Goal: Task Accomplishment & Management: Use online tool/utility

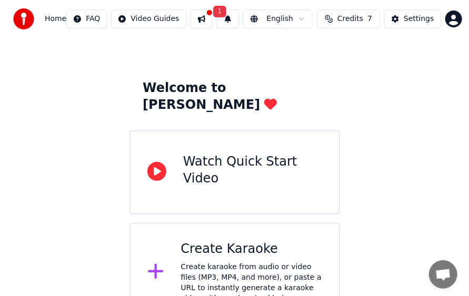
scroll to position [29, 0]
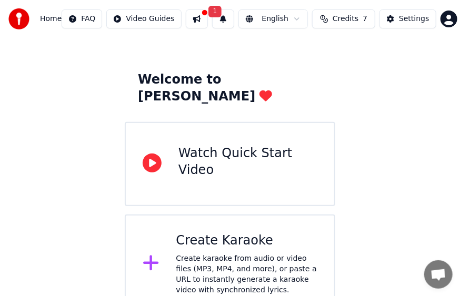
click at [43, 23] on span "Home" at bounding box center [51, 19] width 22 height 11
click at [216, 234] on div "Create Karaoke Create karaoke from audio or video files (MP3, MP4, and more), o…" at bounding box center [247, 264] width 142 height 63
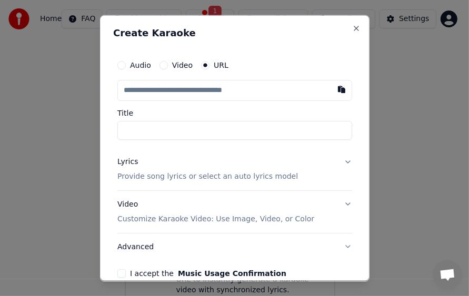
click at [230, 89] on input "text" at bounding box center [234, 90] width 235 height 21
click at [214, 62] on label "URL" at bounding box center [221, 64] width 15 height 7
click at [210, 62] on button "URL" at bounding box center [205, 65] width 8 height 8
click at [250, 97] on input "text" at bounding box center [234, 90] width 235 height 21
click at [263, 90] on input "text" at bounding box center [234, 90] width 235 height 21
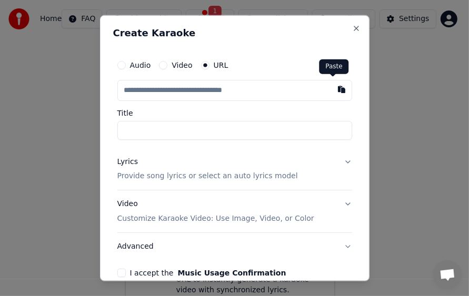
click at [332, 85] on button "button" at bounding box center [341, 89] width 21 height 19
type input "**********"
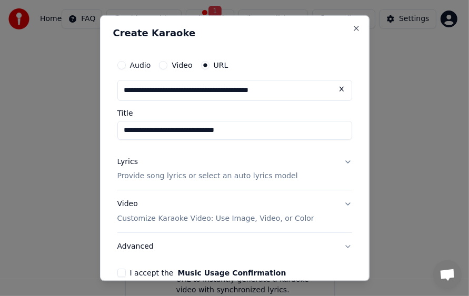
type input "**********"
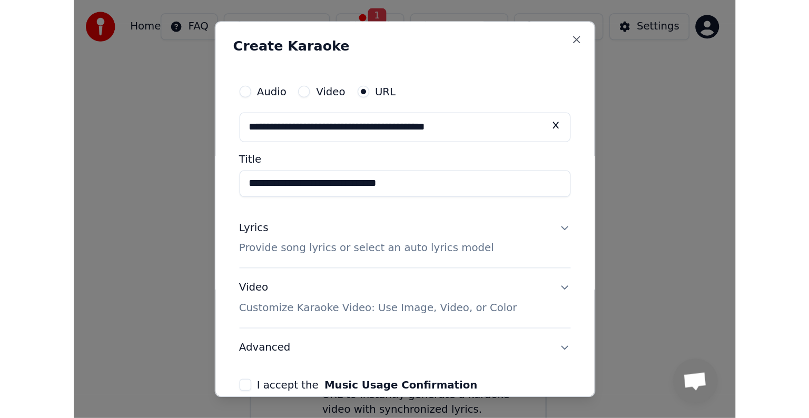
scroll to position [0, 0]
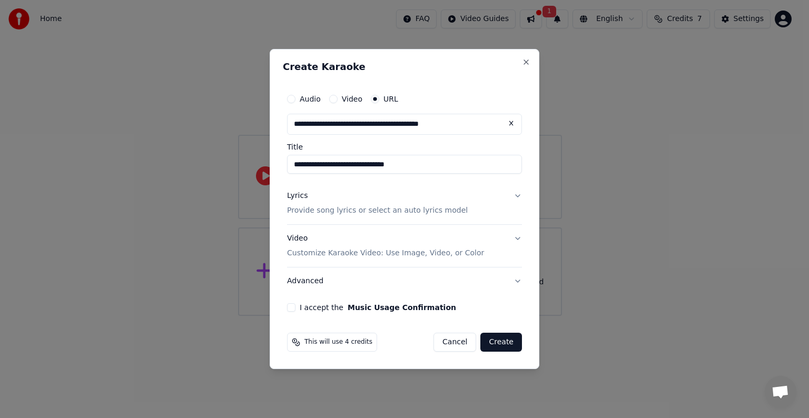
click at [517, 194] on button "Lyrics Provide song lyrics or select an auto lyrics model" at bounding box center [404, 203] width 235 height 42
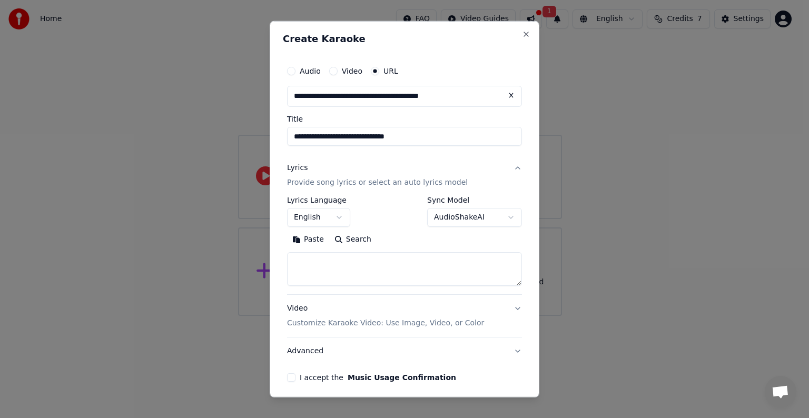
click at [340, 217] on button "English" at bounding box center [318, 217] width 63 height 19
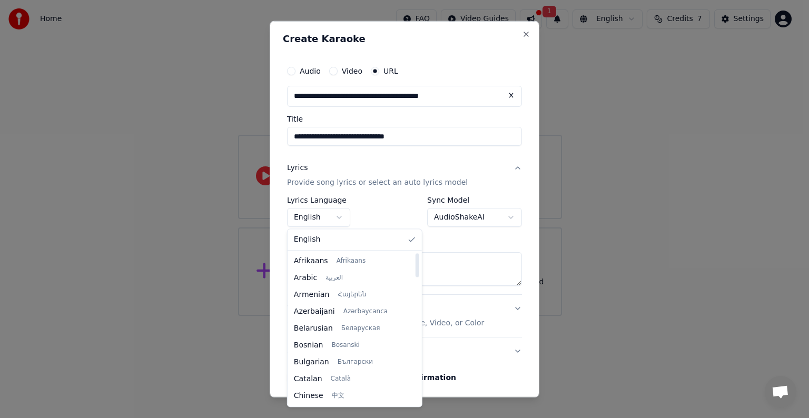
scroll to position [808, 0]
click at [414, 395] on div at bounding box center [416, 329] width 5 height 152
click at [415, 395] on div at bounding box center [417, 392] width 4 height 24
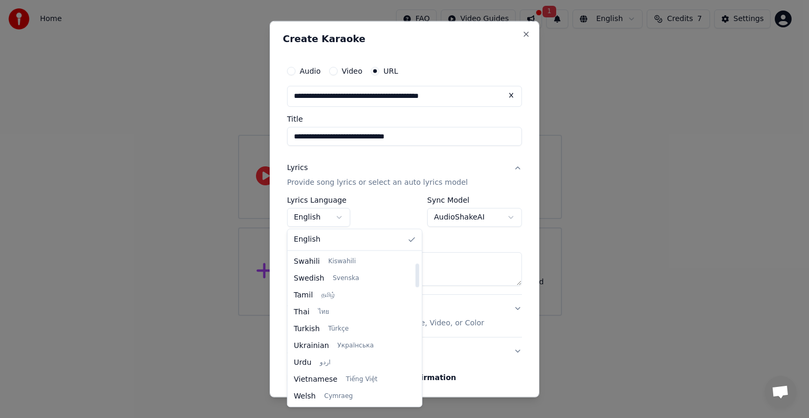
scroll to position [65, 0]
click at [414, 275] on div at bounding box center [416, 329] width 5 height 152
click at [414, 294] on div at bounding box center [416, 329] width 5 height 152
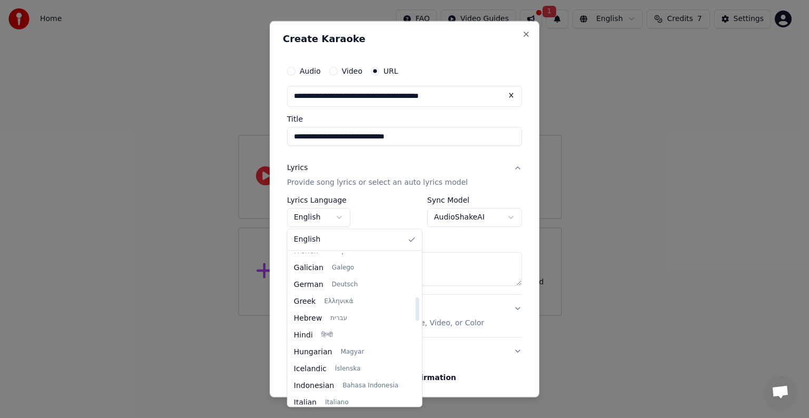
click at [414, 309] on div at bounding box center [416, 329] width 5 height 152
click at [414, 325] on div at bounding box center [416, 329] width 5 height 152
click at [414, 341] on div at bounding box center [416, 329] width 5 height 152
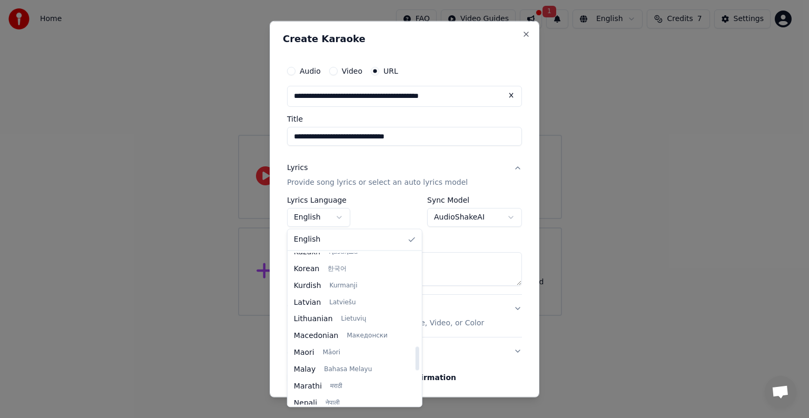
scroll to position [594, 0]
click at [414, 358] on div at bounding box center [416, 329] width 5 height 152
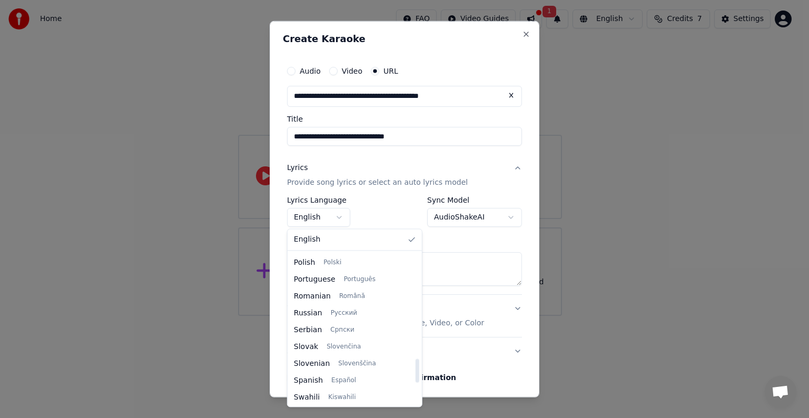
click at [414, 371] on div at bounding box center [416, 329] width 5 height 152
select select "**"
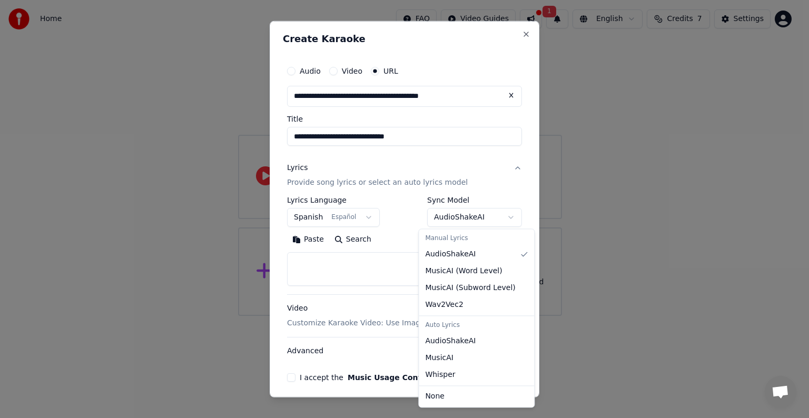
click at [502, 217] on body "**********" at bounding box center [400, 158] width 800 height 316
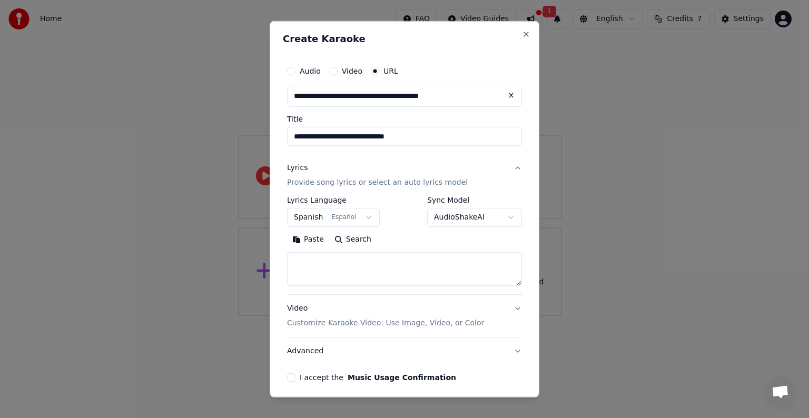
click at [650, 237] on div at bounding box center [404, 209] width 809 height 418
click at [506, 169] on button "Lyrics Provide song lyrics or select an auto lyrics model" at bounding box center [404, 175] width 235 height 42
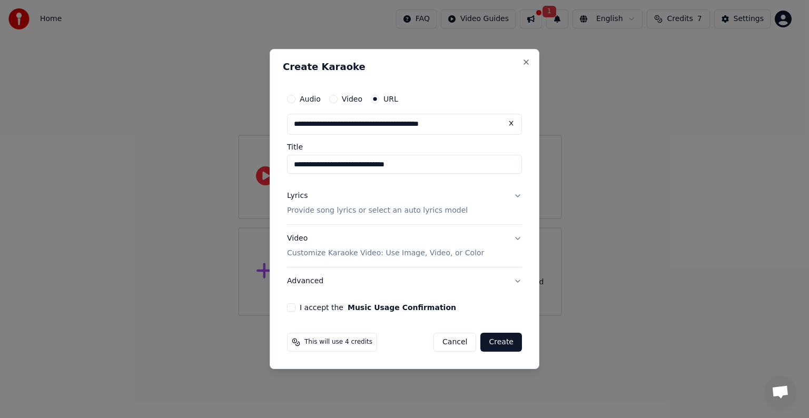
click at [516, 195] on button "Lyrics Provide song lyrics or select an auto lyrics model" at bounding box center [404, 203] width 235 height 42
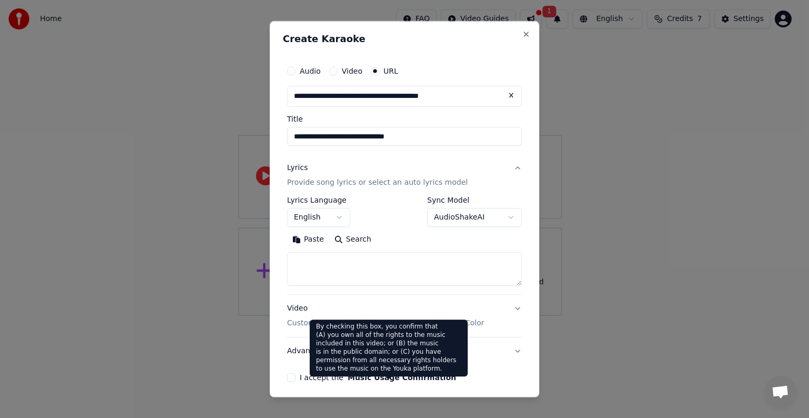
click at [393, 375] on button "Music Usage Confirmation" at bounding box center [402, 377] width 108 height 7
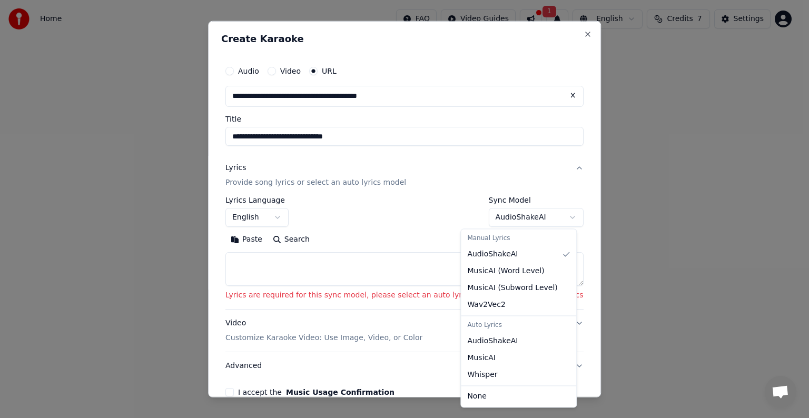
click at [541, 216] on body "**********" at bounding box center [400, 158] width 800 height 316
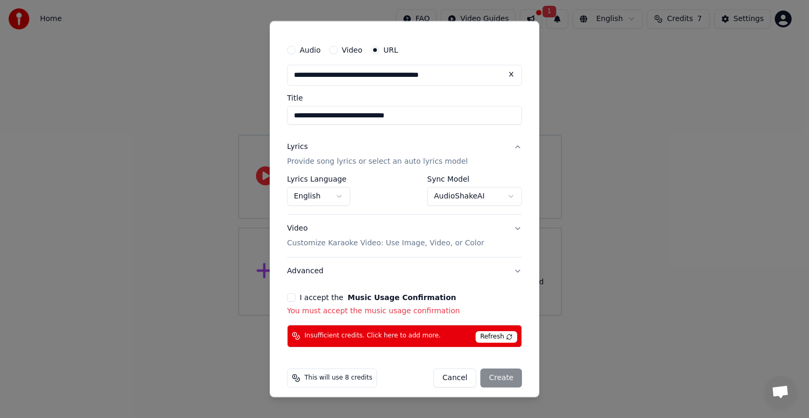
scroll to position [27, 0]
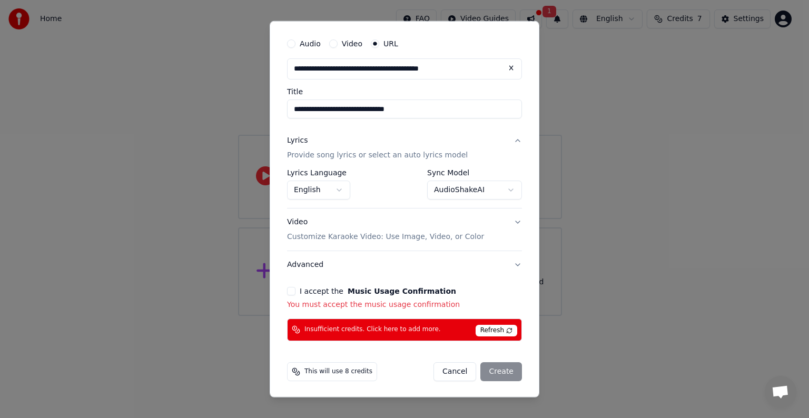
click at [499, 372] on div "Cancel Create" at bounding box center [477, 371] width 88 height 19
click at [423, 333] on div "Insufficient credits. Click here to add more. Refresh" at bounding box center [404, 330] width 235 height 23
click at [480, 328] on span "Refresh" at bounding box center [497, 331] width 42 height 12
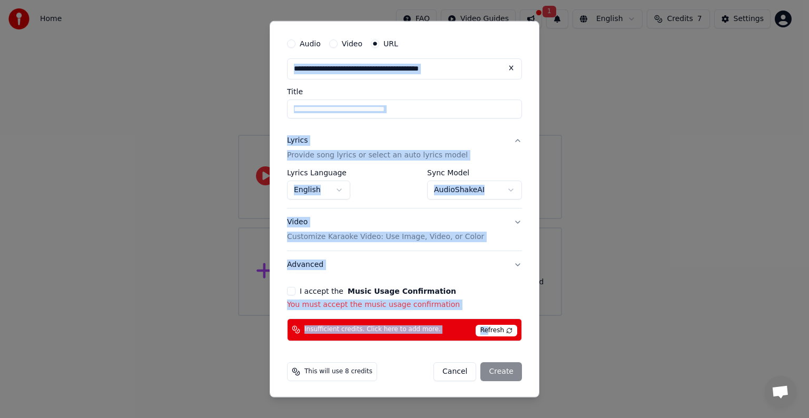
drag, startPoint x: 480, startPoint y: 328, endPoint x: 567, endPoint y: 360, distance: 92.1
click at [567, 316] on body "**********" at bounding box center [400, 158] width 800 height 316
select select "**********"
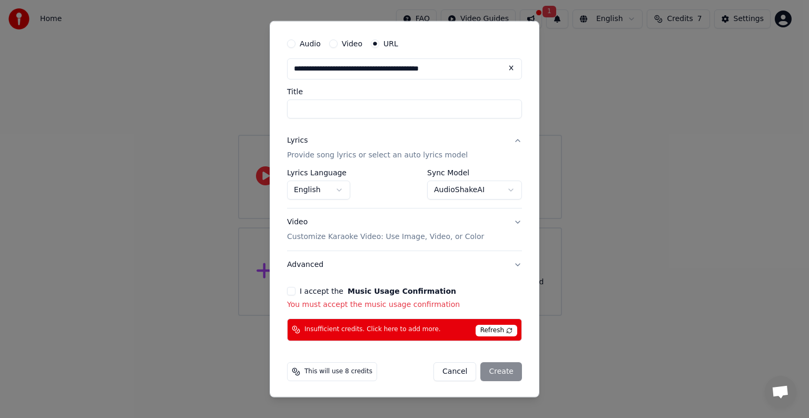
select select
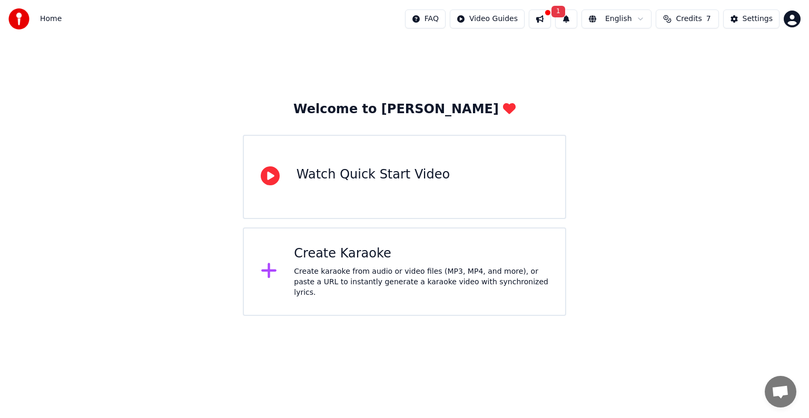
click at [563, 11] on span "1" at bounding box center [558, 12] width 14 height 12
click at [642, 52] on button "Update" at bounding box center [648, 52] width 45 height 19
click at [551, 12] on div at bounding box center [547, 12] width 6 height 6
click at [746, 297] on div "Welcome to Youka Watch Quick Start Video Create Karaoke Create karaoke from aud…" at bounding box center [404, 177] width 809 height 278
click at [707, 16] on button "Credits 7" at bounding box center [687, 18] width 63 height 19
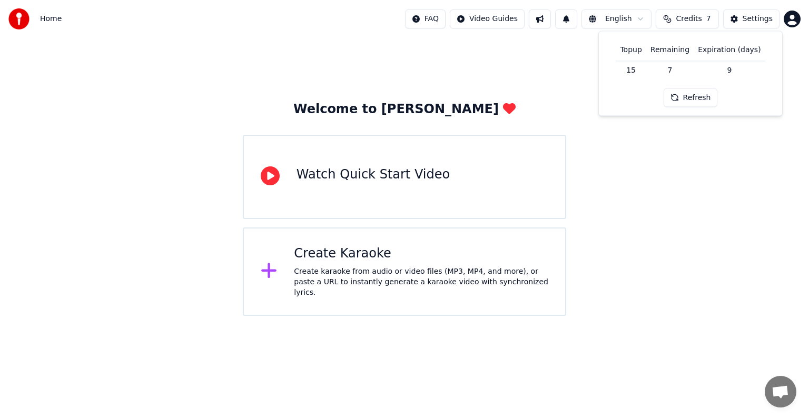
click at [691, 100] on button "Refresh" at bounding box center [691, 97] width 54 height 19
click at [640, 74] on td "15" at bounding box center [631, 70] width 30 height 19
click at [638, 70] on td "15" at bounding box center [631, 70] width 30 height 19
click at [728, 74] on td "9" at bounding box center [729, 70] width 71 height 19
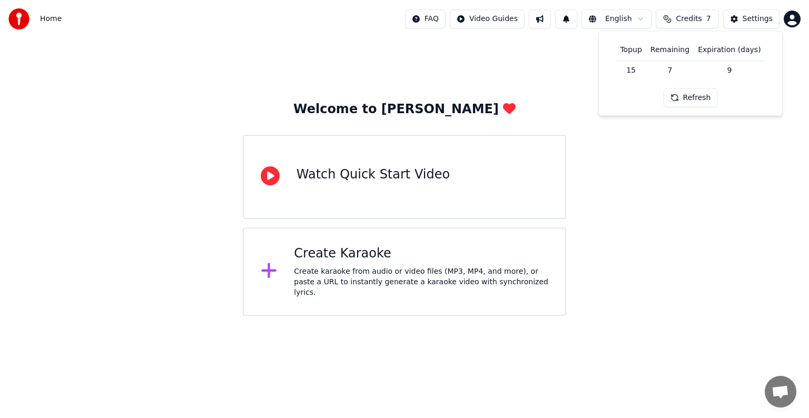
click at [728, 74] on td "9" at bounding box center [729, 70] width 71 height 19
click at [689, 104] on button "Refresh" at bounding box center [691, 97] width 54 height 19
